Goal: Information Seeking & Learning: Learn about a topic

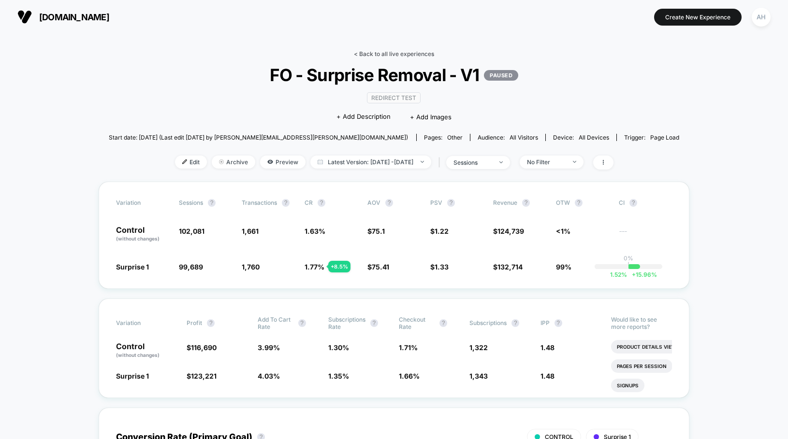
click at [376, 52] on link "< Back to all live experiences" at bounding box center [394, 53] width 80 height 7
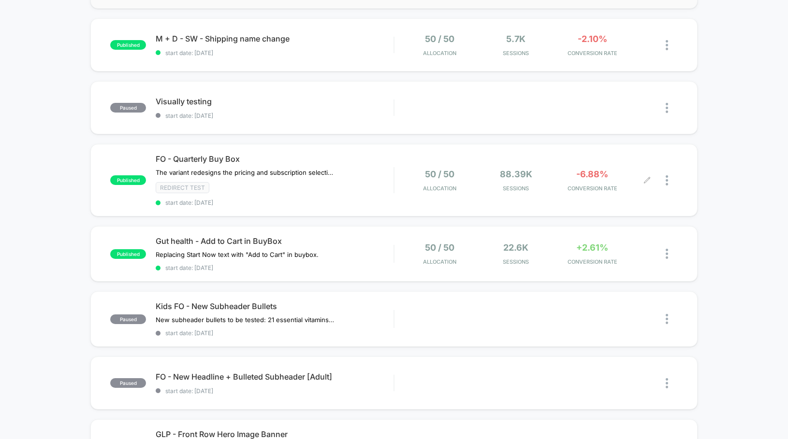
scroll to position [230, 0]
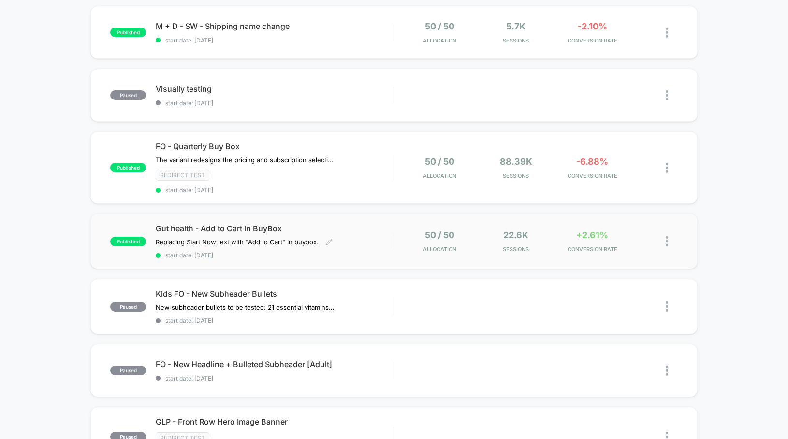
click at [384, 225] on span "Gut health - Add to Cart in BuyBox" at bounding box center [275, 229] width 238 height 10
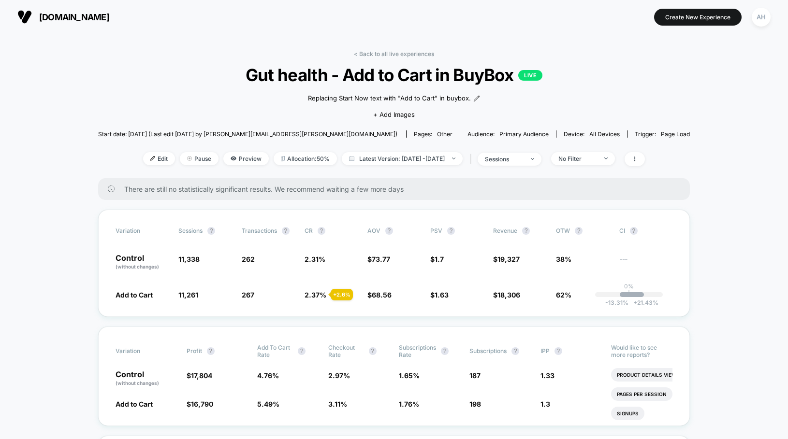
click at [386, 59] on div "< Back to all live experiences Gut health - Add to Cart in BuyBox LIVE Replacin…" at bounding box center [393, 114] width 591 height 128
click at [387, 56] on link "< Back to all live experiences" at bounding box center [394, 53] width 80 height 7
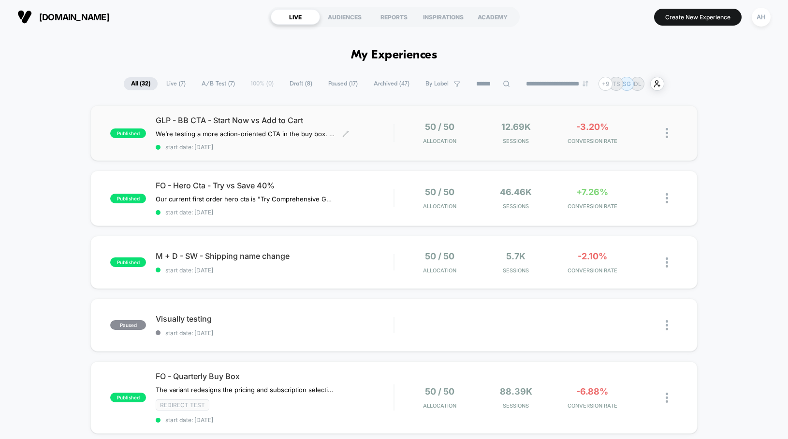
click at [381, 130] on div "GLP - BB CTA - Start Now vs Add to Cart We’re testing a more action-oriented CT…" at bounding box center [275, 132] width 238 height 35
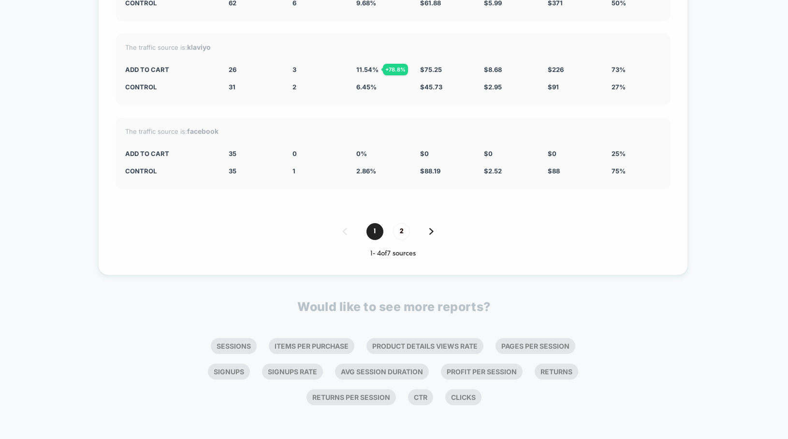
scroll to position [3283, 0]
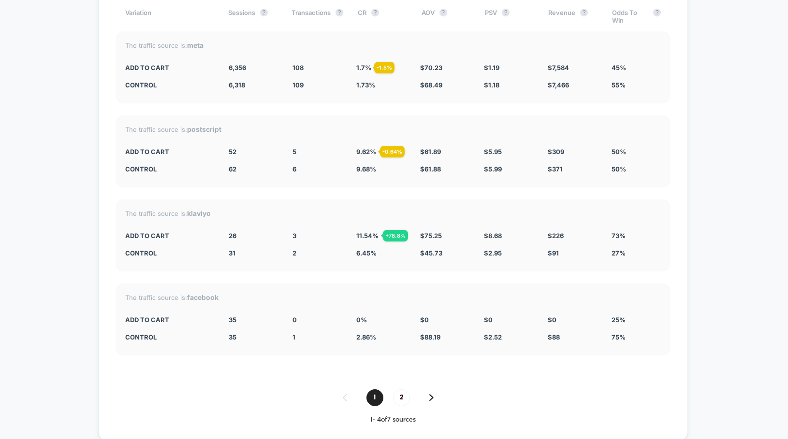
drag, startPoint x: 353, startPoint y: 100, endPoint x: 347, endPoint y: 76, distance: 24.3
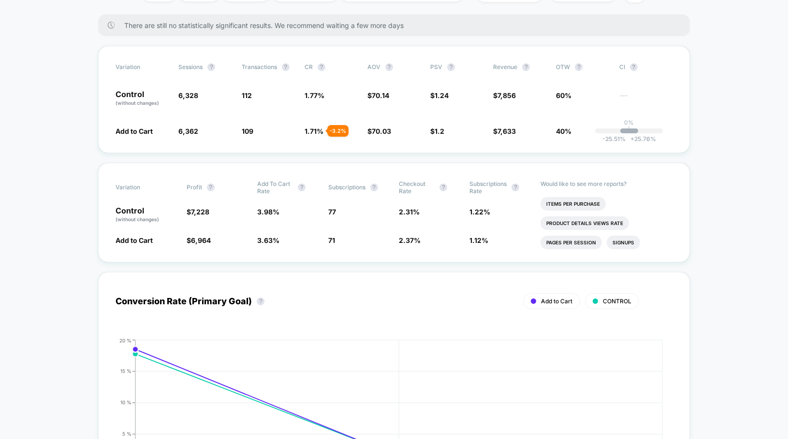
scroll to position [0, 0]
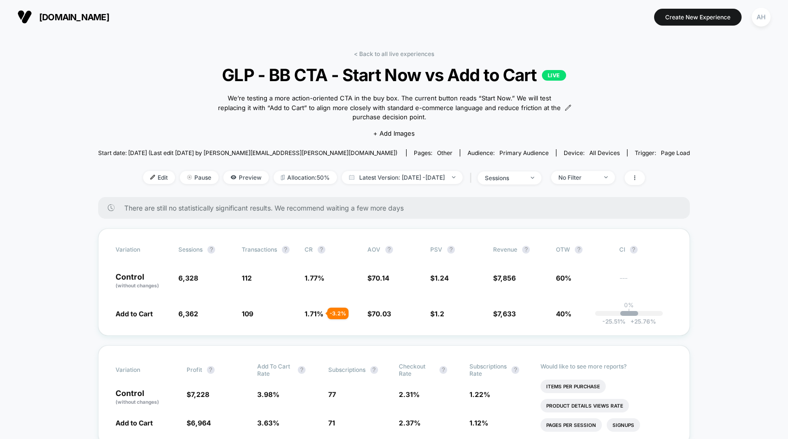
click at [396, 53] on link "< Back to all live experiences" at bounding box center [394, 53] width 80 height 7
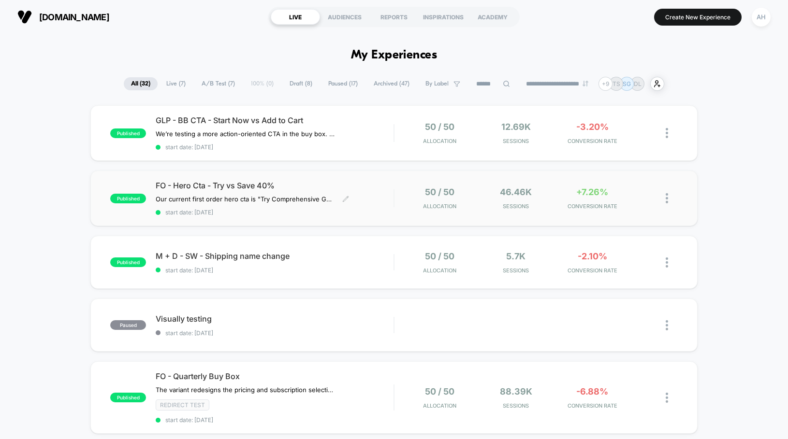
click at [362, 184] on span "FO - Hero Cta - Try vs Save 40%" at bounding box center [275, 186] width 238 height 10
